Goal: Information Seeking & Learning: Learn about a topic

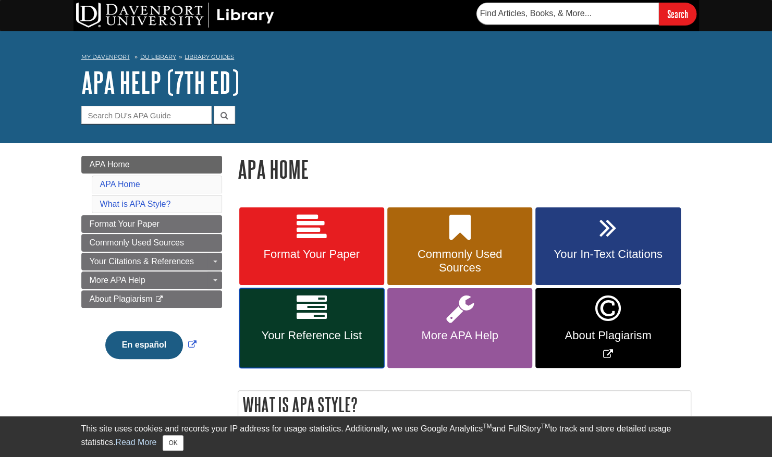
click at [310, 338] on span "Your Reference List" at bounding box center [311, 336] width 129 height 14
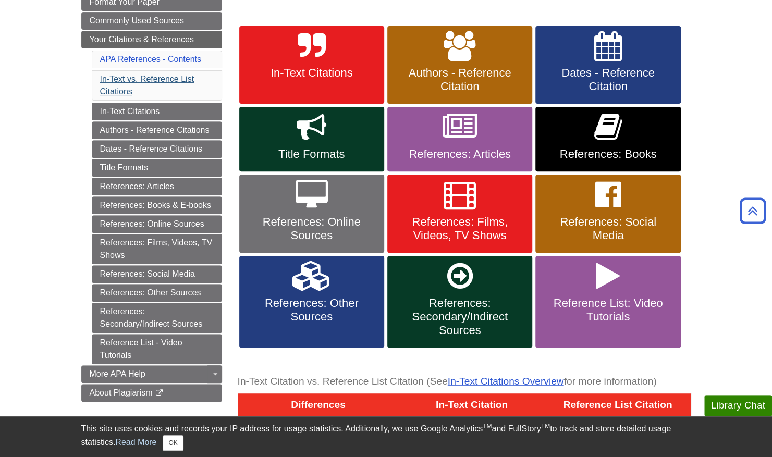
scroll to position [182, 0]
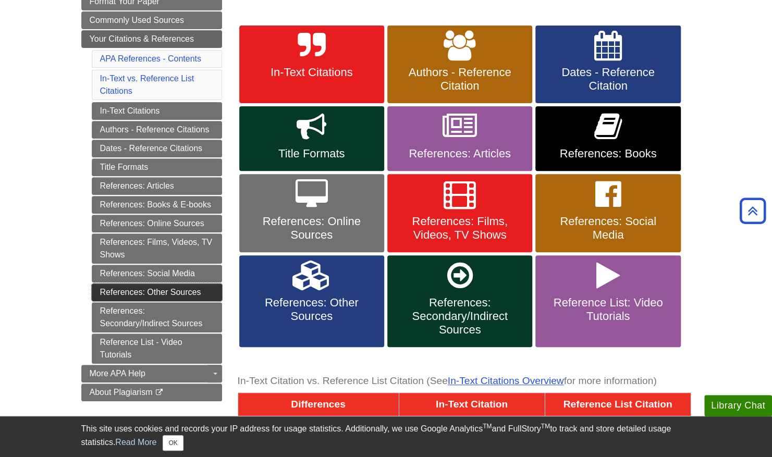
click at [189, 284] on link "References: Other Sources" at bounding box center [157, 293] width 130 height 18
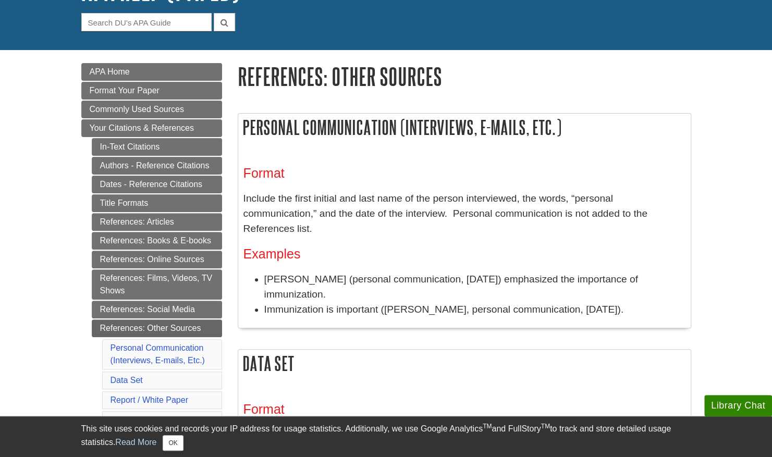
scroll to position [96, 0]
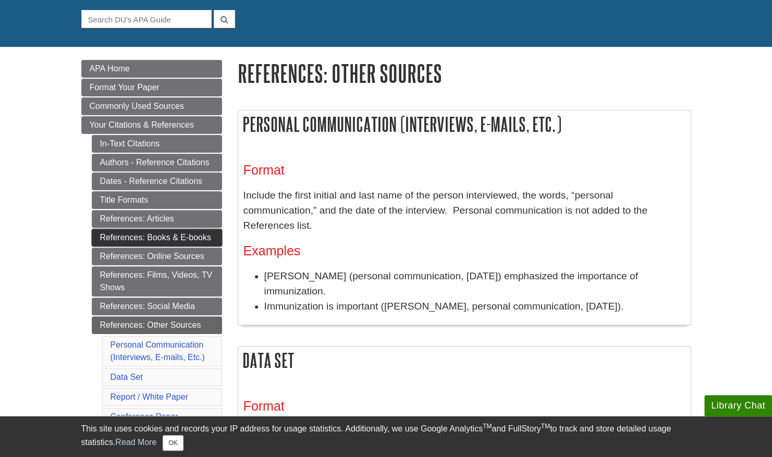
click at [174, 234] on link "References: Books & E-books" at bounding box center [157, 238] width 130 height 18
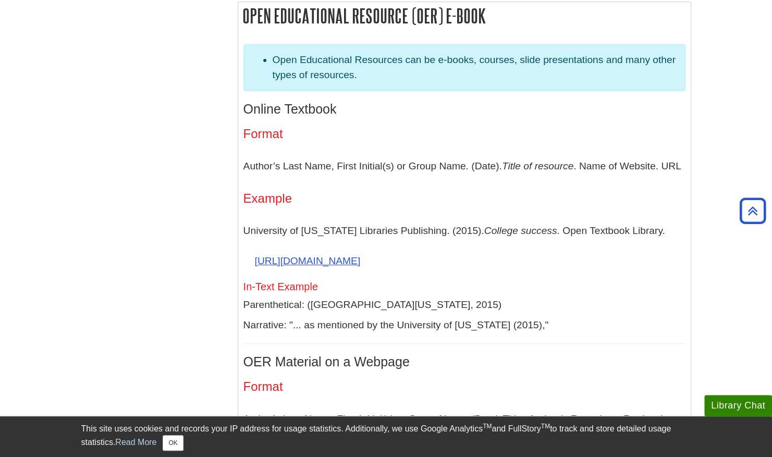
scroll to position [2177, 0]
click at [362, 237] on p "University of [US_STATE] Libraries Publishing. (2015). College success . Open T…" at bounding box center [465, 245] width 442 height 60
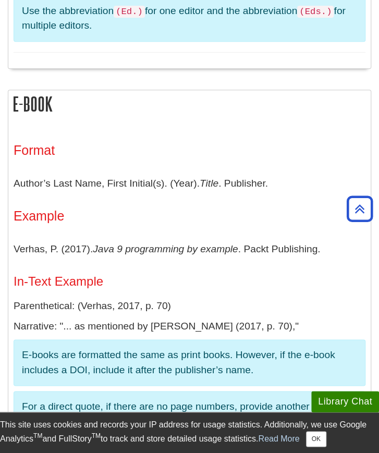
scroll to position [2377, 0]
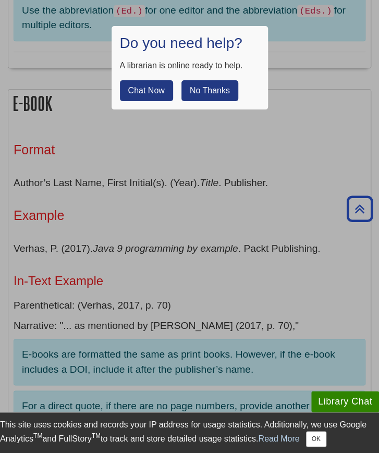
click at [211, 89] on button "No Thanks" at bounding box center [209, 90] width 57 height 21
